Goal: Information Seeking & Learning: Compare options

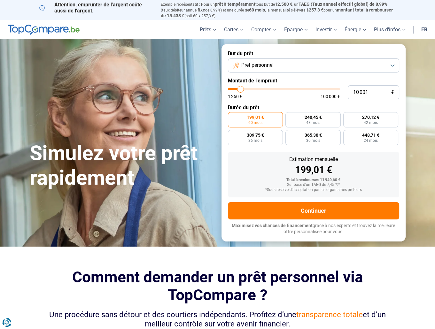
type input "11 250"
type input "11250"
type input "11 750"
type input "11750"
type input "12 000"
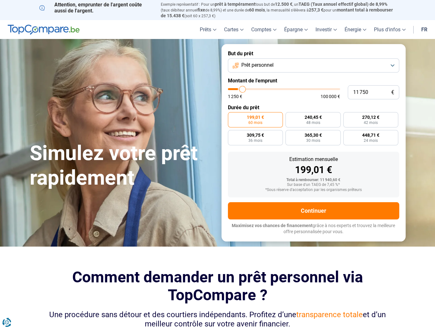
type input "12000"
type input "12 250"
type input "12250"
type input "12 500"
type input "12500"
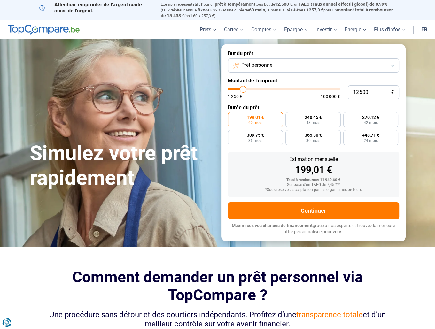
type input "12 750"
type input "12750"
type input "13 000"
type input "13000"
type input "13 250"
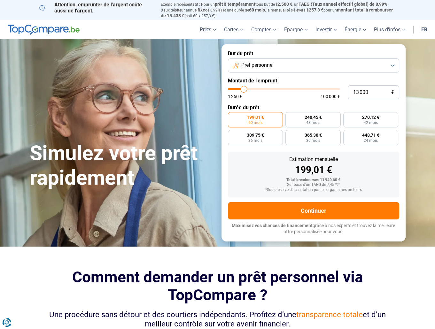
type input "13250"
type input "13 500"
type input "13500"
type input "13 750"
type input "13750"
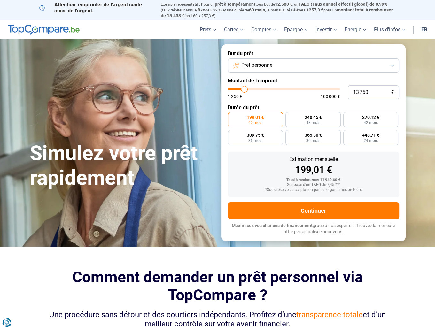
type input "14 000"
type input "14000"
type input "14 250"
type input "14250"
type input "14 500"
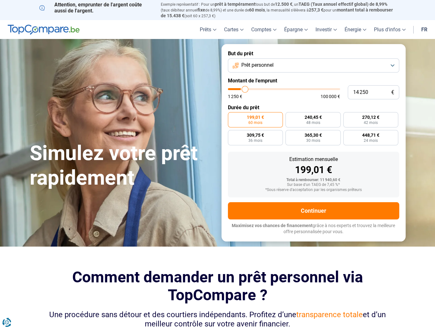
type input "14500"
type input "14 750"
type input "14750"
type input "15 000"
type input "15000"
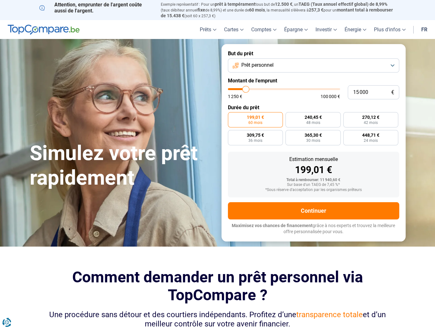
type input "15 500"
type input "15500"
type input "16 000"
type input "16000"
type input "16 250"
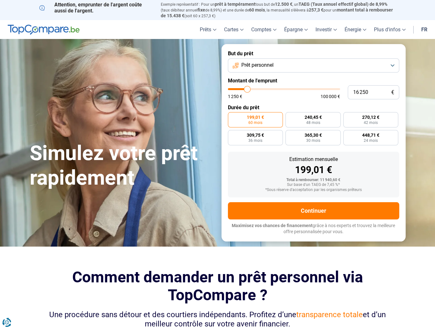
drag, startPoint x: 242, startPoint y: 90, endPoint x: 247, endPoint y: 89, distance: 5.6
type input "16250"
click at [247, 89] on input "range" at bounding box center [284, 89] width 112 height 2
radio input "false"
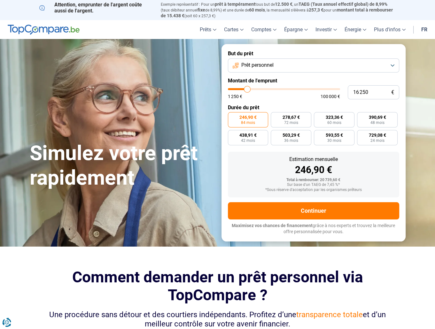
type input "16 500"
type input "16500"
type input "17 000"
type input "17000"
type input "17 500"
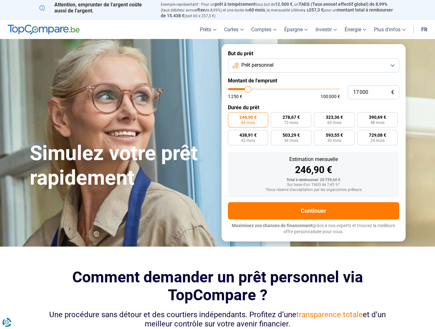
type input "17500"
type input "17 750"
type input "17750"
type input "18 000"
type input "18000"
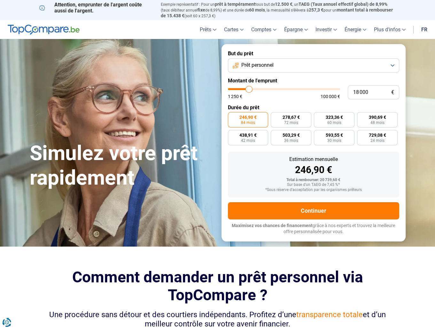
type input "18 250"
type input "18250"
type input "18 500"
type input "18500"
type input "18 750"
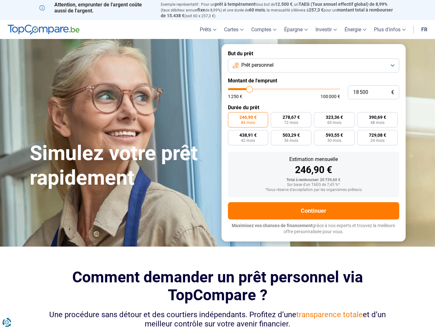
type input "18750"
type input "19 250"
type input "19250"
type input "19 500"
type input "19500"
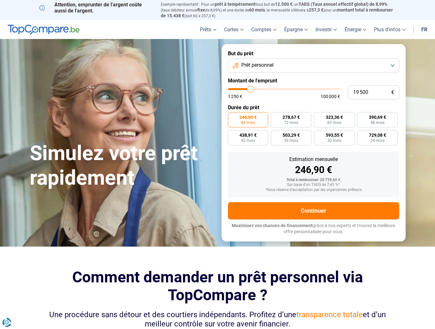
type input "19 750"
type input "19750"
type input "20 000"
type input "20000"
type input "20 250"
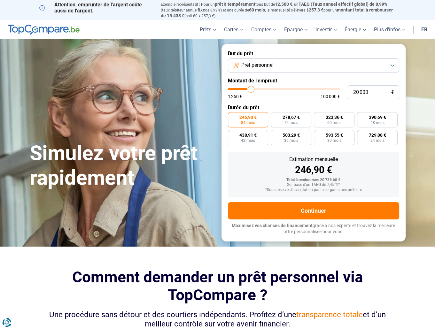
type input "20250"
type input "20 500"
type input "20500"
type input "20 750"
type input "20750"
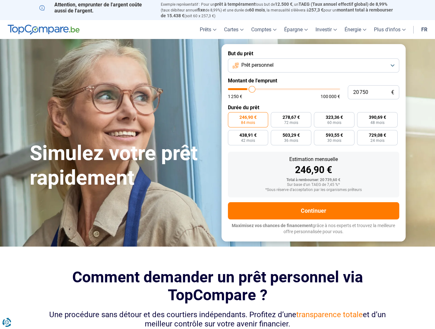
type input "21 000"
type input "21000"
type input "21 250"
type input "21250"
type input "21 500"
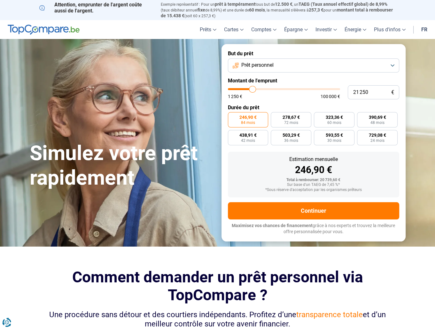
type input "21500"
type input "21 750"
type input "21750"
type input "22 000"
type input "22000"
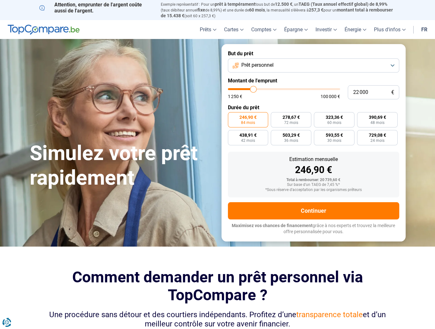
type input "22 250"
drag, startPoint x: 247, startPoint y: 89, endPoint x: 253, endPoint y: 88, distance: 6.5
type input "22250"
click at [253, 88] on input "range" at bounding box center [284, 89] width 112 height 2
radio input "false"
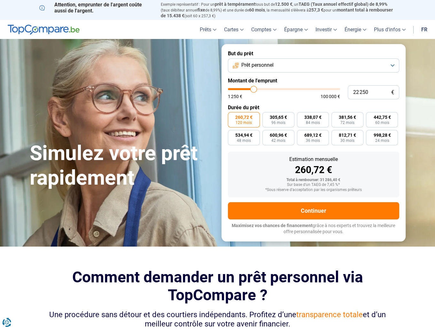
type input "21 250"
type input "21250"
type input "21 000"
type input "21000"
type input "20 750"
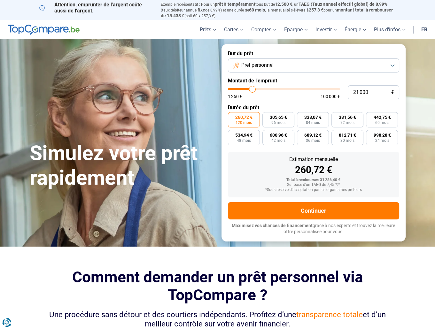
type input "20750"
type input "20 500"
type input "20500"
type input "20 250"
type input "20250"
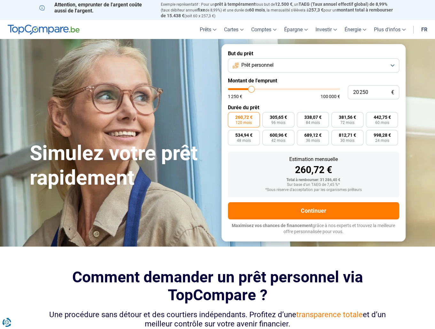
type input "20 000"
type input "20000"
type input "19 500"
type input "19500"
type input "19 250"
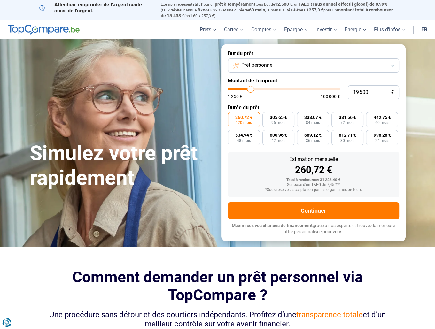
type input "19250"
type input "19 000"
type input "19000"
type input "18 750"
type input "18750"
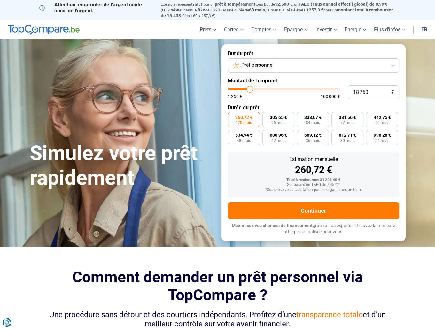
type input "18 500"
type input "18500"
type input "18 250"
type input "18250"
type input "18 000"
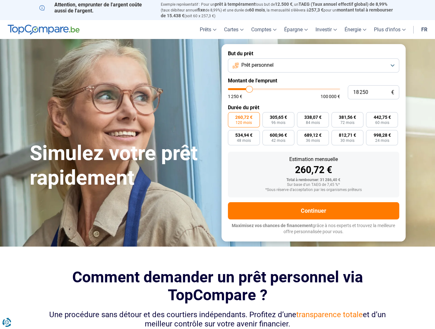
type input "18000"
type input "17 750"
type input "17750"
type input "17 250"
type input "17250"
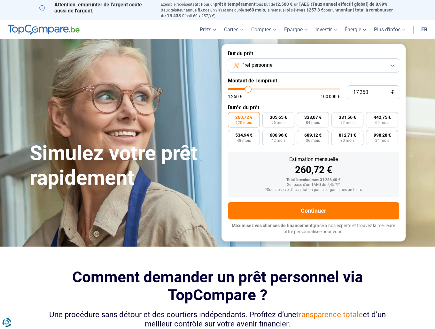
type input "16 750"
type input "16750"
type input "16 500"
type input "16500"
type input "16 250"
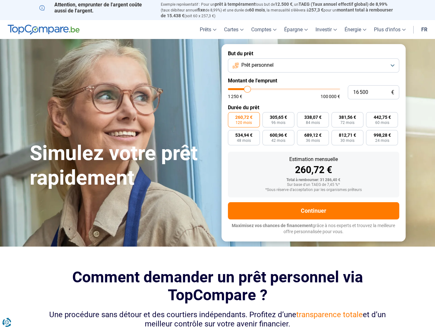
type input "16250"
type input "16 000"
type input "16000"
type input "15 750"
type input "15750"
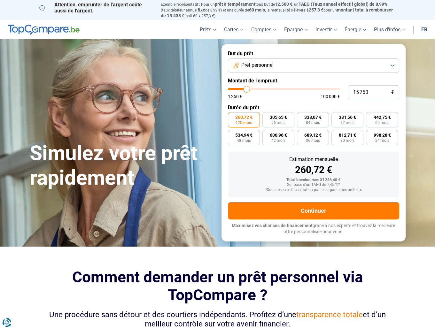
type input "15 500"
type input "15500"
type input "15 000"
type input "15000"
type input "14 750"
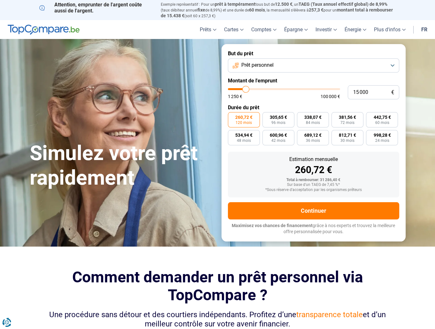
type input "14750"
type input "14 000"
type input "14000"
type input "13 500"
type input "13500"
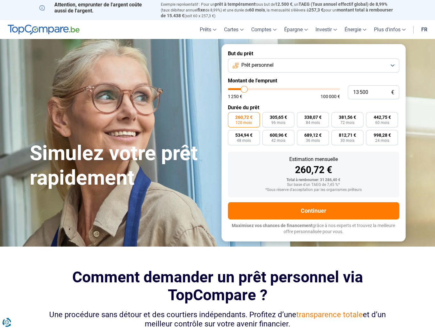
type input "13 250"
type input "13250"
type input "13 000"
type input "13000"
type input "12 750"
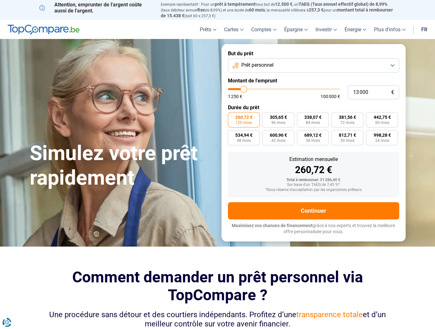
type input "12750"
type input "12 500"
type input "12500"
type input "12 250"
type input "12250"
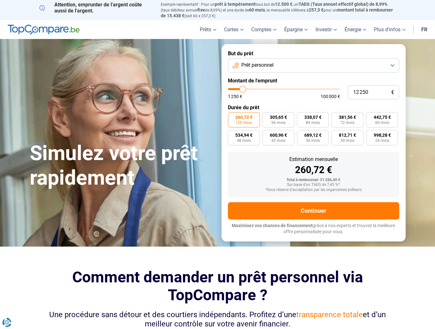
type input "12 000"
type input "12000"
type input "11 750"
type input "11750"
type input "11 250"
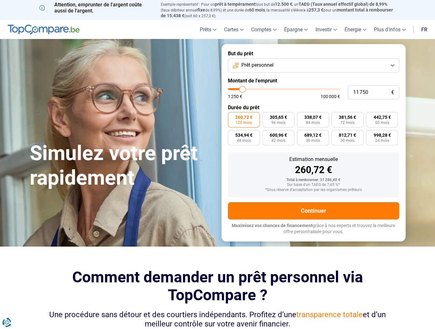
type input "11250"
type input "11 000"
type input "11000"
type input "10 750"
type input "10750"
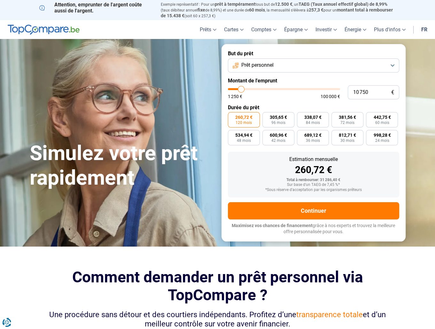
type input "10 500"
type input "10500"
type input "10 250"
type input "10250"
type input "10 000"
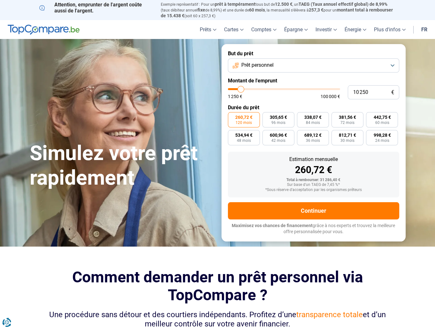
type input "10000"
type input "9 750"
type input "9750"
type input "9 250"
type input "9250"
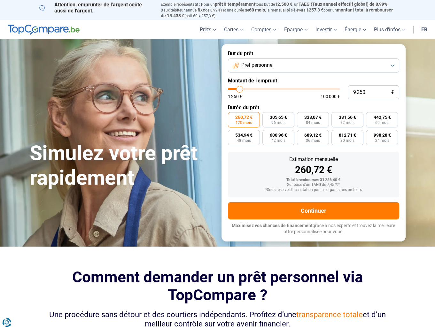
type input "9 000"
type input "9000"
type input "8 750"
type input "8750"
type input "8 500"
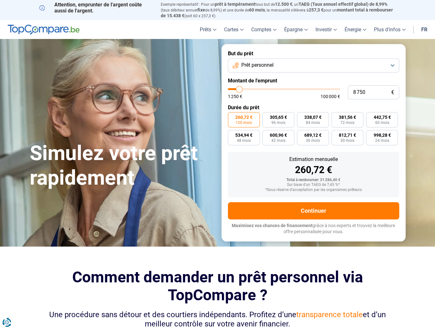
type input "8500"
type input "8 250"
type input "8250"
type input "8 000"
type input "8000"
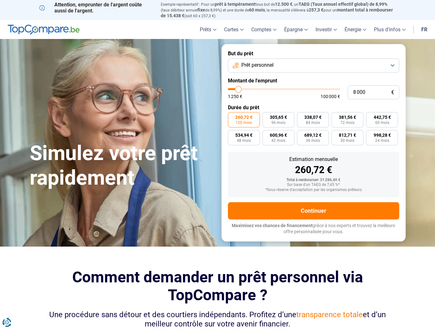
type input "7 750"
type input "7750"
type input "7 500"
type input "7500"
type input "7 000"
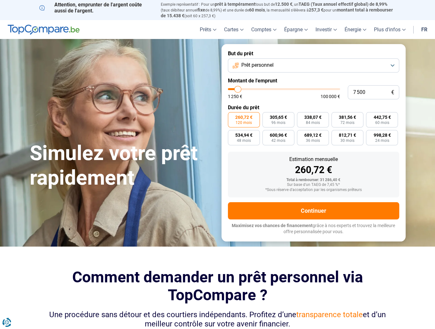
type input "7000"
type input "6 750"
type input "6750"
type input "6 500"
type input "6500"
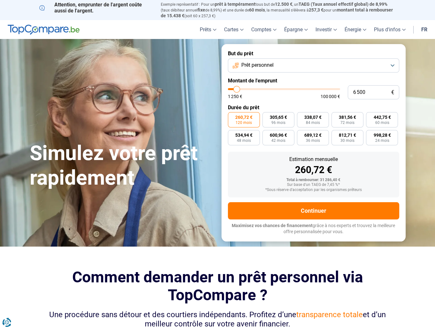
type input "6 250"
type input "6250"
type input "6 000"
type input "6000"
type input "5 750"
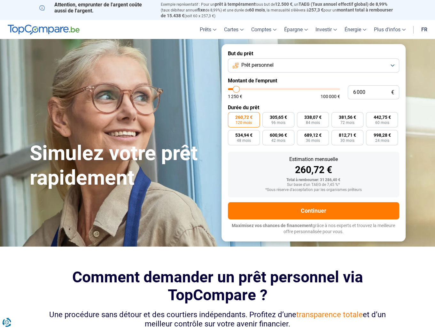
type input "5750"
type input "5 500"
type input "5500"
type input "5 250"
type input "5250"
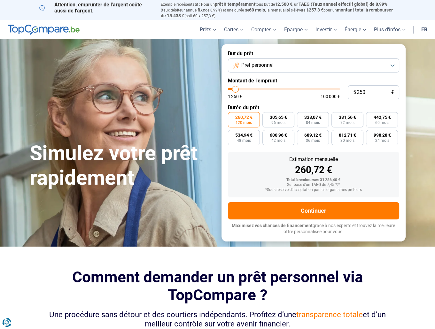
type input "5 000"
drag, startPoint x: 253, startPoint y: 90, endPoint x: 235, endPoint y: 95, distance: 18.2
type input "5000"
click at [235, 90] on input "range" at bounding box center [284, 89] width 112 height 2
radio input "true"
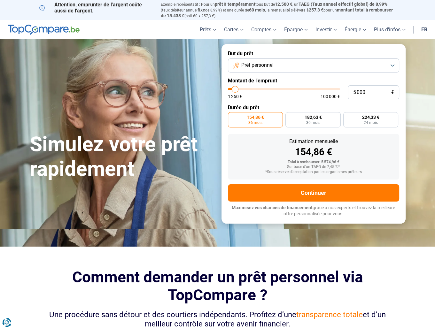
type input "6 000"
type input "6000"
type input "5 750"
type input "5750"
type input "5 500"
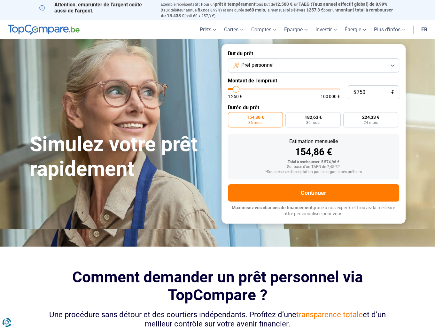
type input "5500"
type input "5 250"
drag, startPoint x: 237, startPoint y: 91, endPoint x: 233, endPoint y: 91, distance: 3.8
click at [233, 90] on input "range" at bounding box center [284, 89] width 112 height 2
